Goal: Task Accomplishment & Management: Manage account settings

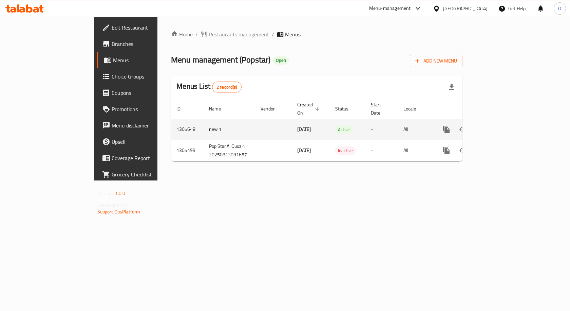
click at [500, 125] on icon "enhanced table" at bounding box center [496, 129] width 8 height 8
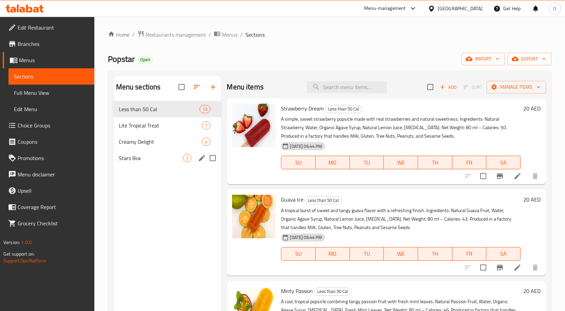
click at [133, 161] on span "Stars Box" at bounding box center [151, 158] width 64 height 8
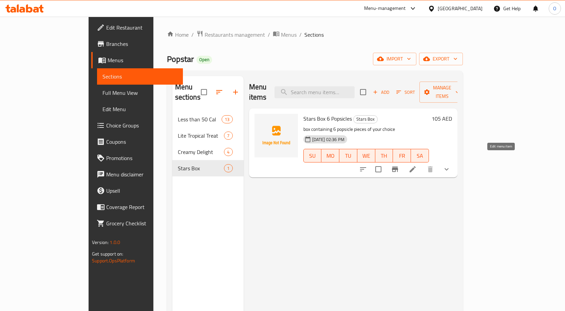
click at [417, 165] on icon at bounding box center [413, 169] width 8 height 8
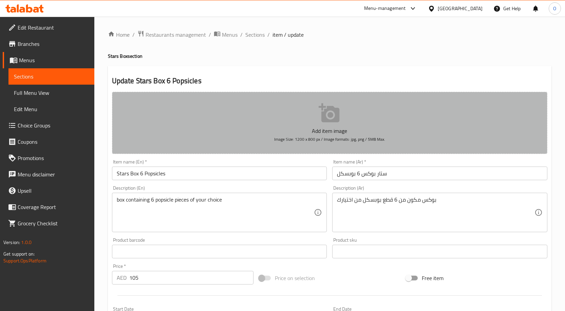
click at [331, 127] on p "Add item image" at bounding box center [330, 131] width 414 height 8
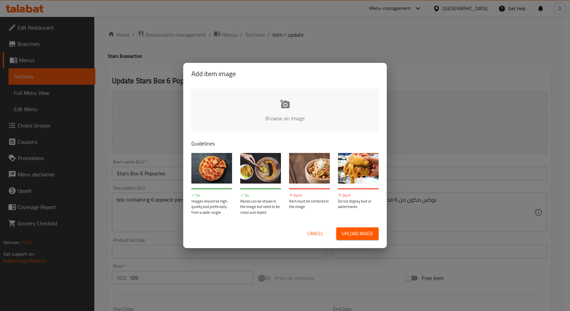
click at [357, 230] on span "Upload image" at bounding box center [358, 233] width 32 height 8
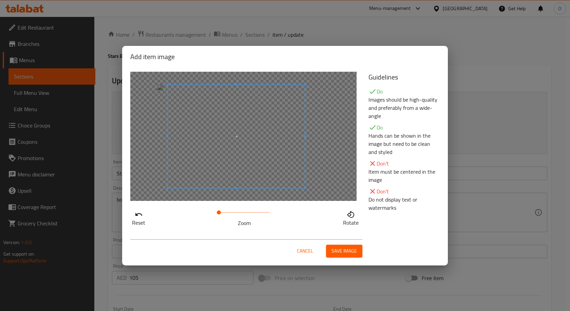
click at [267, 157] on span at bounding box center [236, 136] width 137 height 103
click at [350, 252] on span "Save image" at bounding box center [344, 250] width 25 height 8
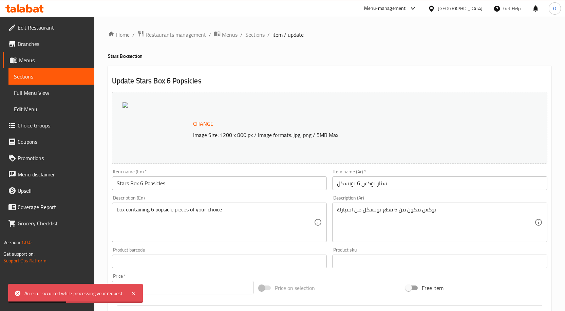
click at [41, 77] on span "Sections" at bounding box center [51, 76] width 75 height 8
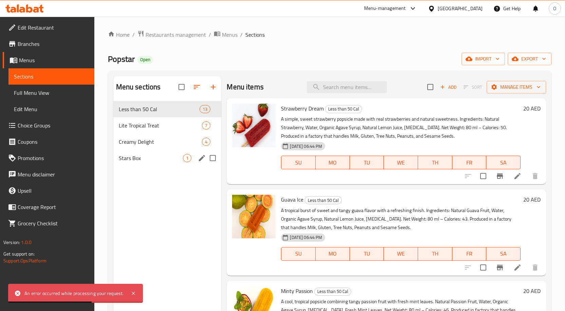
click at [137, 160] on span "Stars Box" at bounding box center [151, 158] width 64 height 8
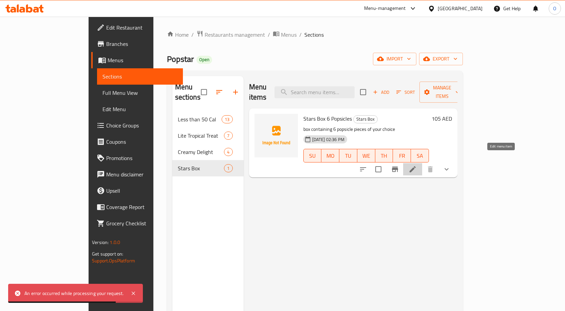
click at [416, 166] on icon at bounding box center [413, 169] width 6 height 6
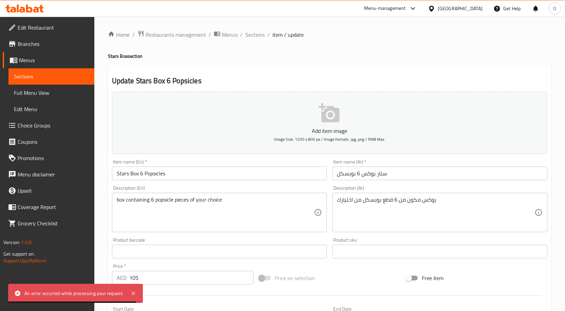
click at [327, 123] on icon "button" at bounding box center [330, 113] width 22 height 22
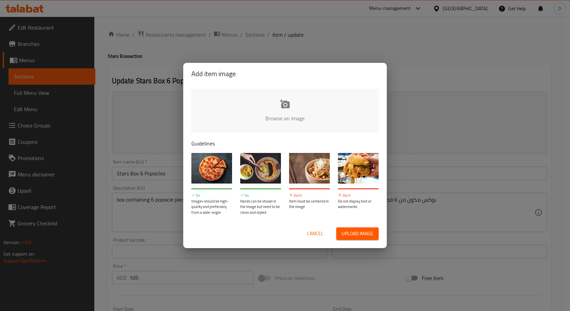
click at [359, 234] on span "Upload image" at bounding box center [358, 233] width 32 height 8
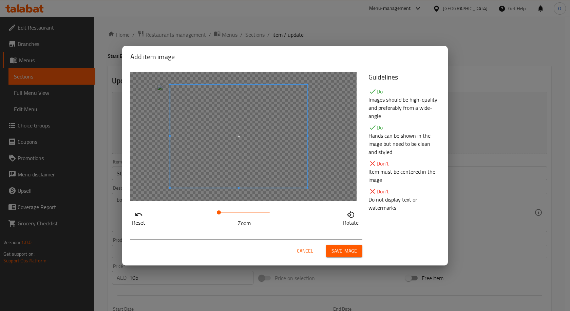
click at [280, 179] on span at bounding box center [238, 136] width 137 height 103
click at [291, 172] on span at bounding box center [231, 136] width 137 height 103
click at [283, 172] on span at bounding box center [226, 136] width 137 height 103
click at [387, 172] on p "Item must be centered in the image" at bounding box center [404, 175] width 71 height 16
click at [299, 170] on span at bounding box center [237, 136] width 137 height 103
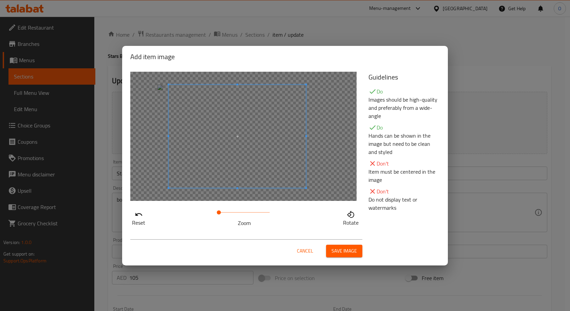
click at [246, 137] on span at bounding box center [237, 136] width 137 height 103
click at [239, 139] on span at bounding box center [237, 136] width 137 height 103
click at [220, 131] on span at bounding box center [231, 136] width 137 height 103
click at [381, 178] on p "Item must be centered in the image" at bounding box center [404, 175] width 71 height 16
click at [208, 156] on span at bounding box center [226, 136] width 137 height 103
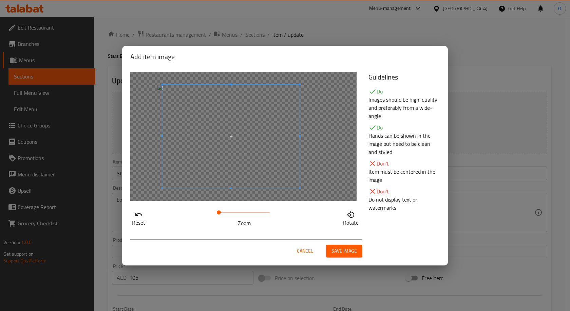
click at [248, 154] on span at bounding box center [230, 136] width 137 height 103
drag, startPoint x: 220, startPoint y: 211, endPoint x: 233, endPoint y: 212, distance: 13.3
click at [233, 212] on span at bounding box center [233, 212] width 4 height 4
click at [257, 148] on span at bounding box center [231, 137] width 137 height 103
click at [246, 158] on span at bounding box center [225, 137] width 137 height 103
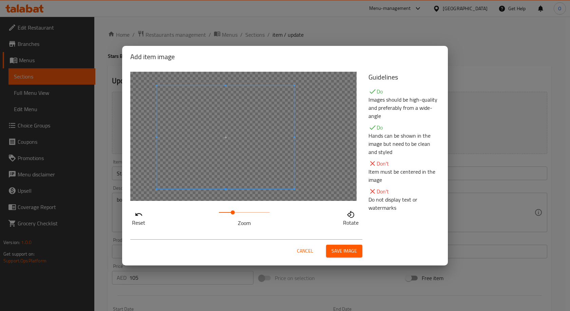
click at [289, 146] on span at bounding box center [225, 137] width 137 height 103
click at [245, 149] on span at bounding box center [225, 137] width 137 height 103
click at [378, 195] on p "Do not display text or watermarks" at bounding box center [404, 203] width 71 height 16
click at [270, 151] on span at bounding box center [223, 136] width 137 height 103
click at [287, 151] on span at bounding box center [229, 137] width 137 height 103
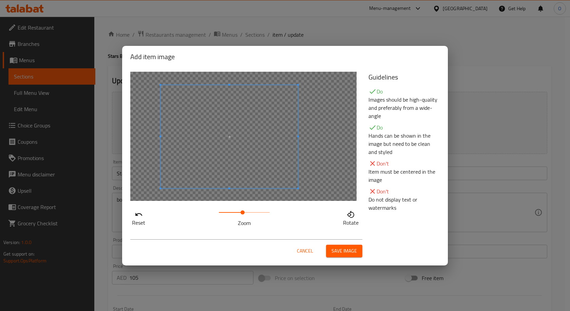
drag, startPoint x: 234, startPoint y: 210, endPoint x: 245, endPoint y: 210, distance: 11.2
click at [245, 210] on span at bounding box center [243, 212] width 4 height 4
click at [276, 146] on span at bounding box center [217, 133] width 137 height 103
drag, startPoint x: 246, startPoint y: 211, endPoint x: 232, endPoint y: 212, distance: 13.9
click at [232, 212] on span at bounding box center [231, 212] width 4 height 4
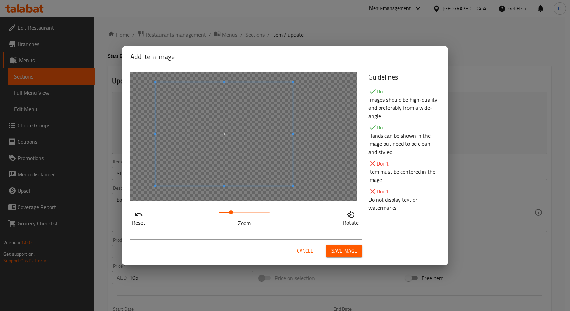
click at [249, 182] on span at bounding box center [223, 133] width 137 height 103
click at [343, 249] on span "Save image" at bounding box center [344, 250] width 25 height 8
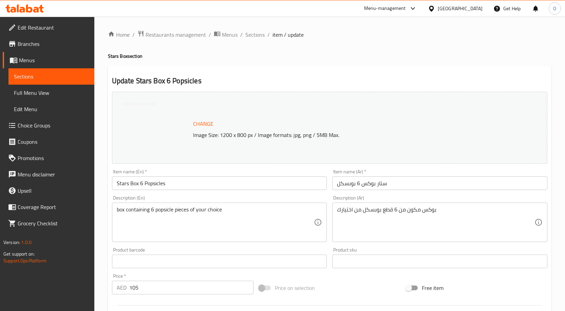
click at [33, 76] on span "Sections" at bounding box center [51, 76] width 75 height 8
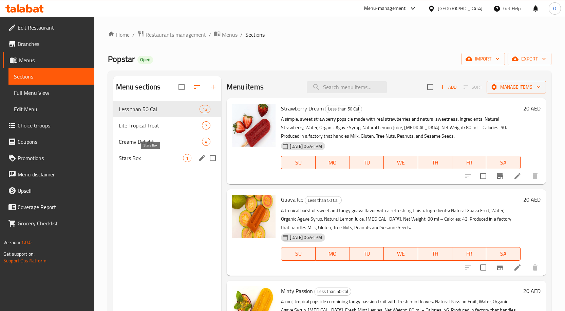
click at [150, 158] on span "Stars Box" at bounding box center [151, 158] width 64 height 8
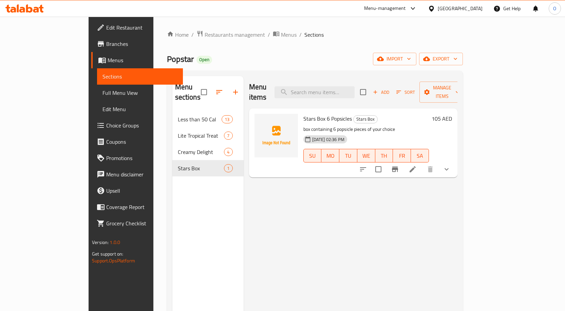
click at [335, 125] on p "box containing 6 popsicle pieces of your choice" at bounding box center [366, 129] width 126 height 8
click at [255, 118] on img at bounding box center [276, 135] width 43 height 43
click at [260, 119] on icon "upload picture" at bounding box center [264, 123] width 8 height 8
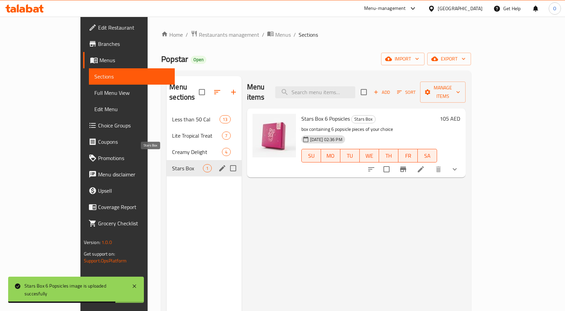
click at [172, 164] on span "Stars Box" at bounding box center [187, 168] width 31 height 8
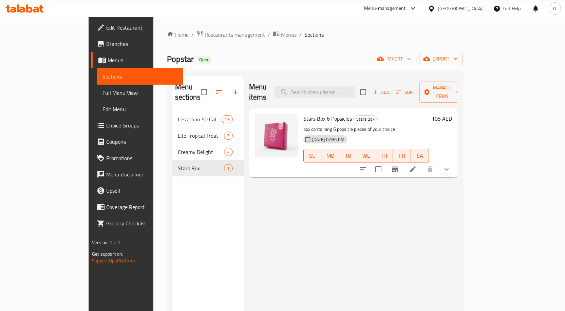
click at [103, 96] on span "Full Menu View" at bounding box center [140, 93] width 75 height 8
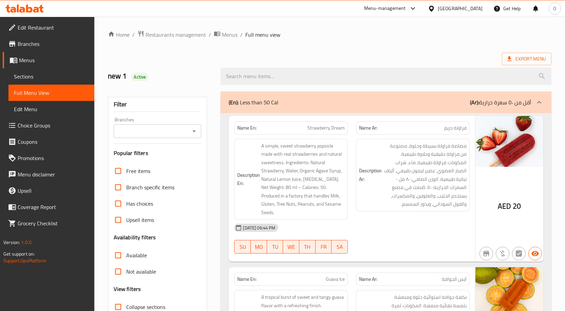
click at [29, 76] on span "Sections" at bounding box center [51, 76] width 75 height 8
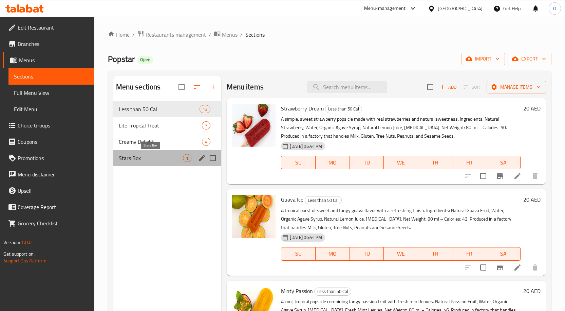
click at [141, 160] on span "Stars Box" at bounding box center [151, 158] width 64 height 8
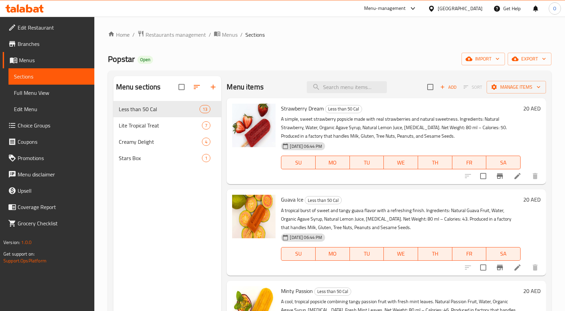
click at [34, 56] on span "Menus" at bounding box center [54, 60] width 70 height 8
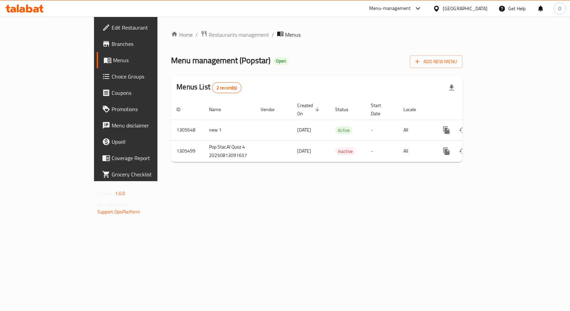
click at [112, 45] on span "Branches" at bounding box center [148, 44] width 72 height 8
